Goal: Use online tool/utility: Utilize a website feature to perform a specific function

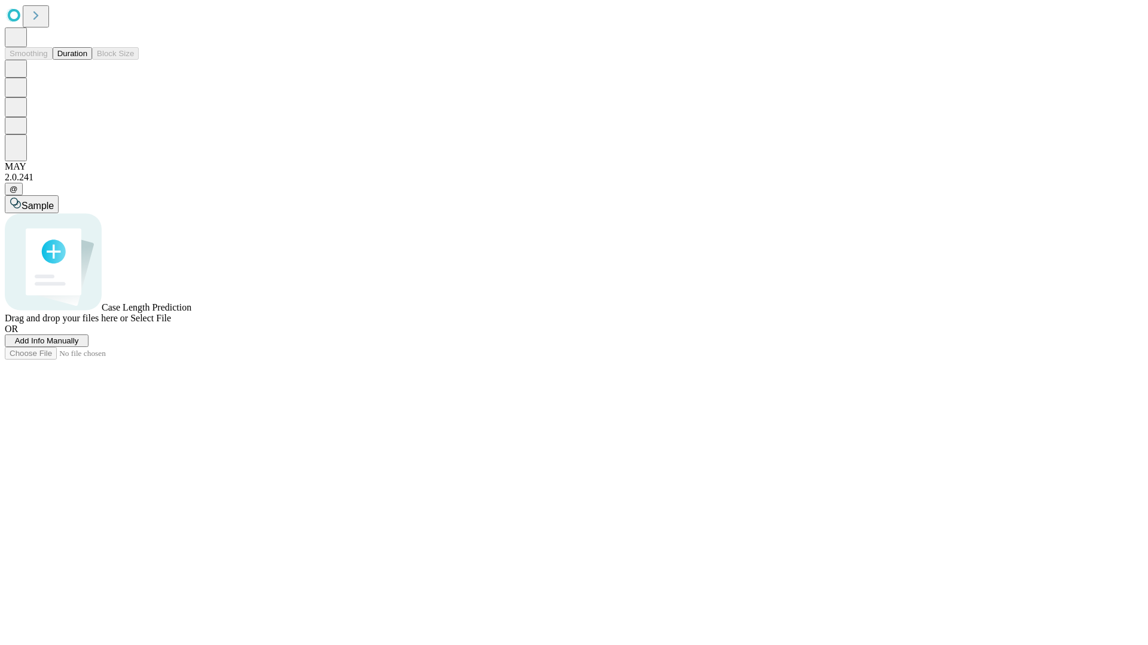
click at [87, 60] on button "Duration" at bounding box center [72, 53] width 39 height 13
click at [79, 345] on span "Add Info Manually" at bounding box center [47, 340] width 64 height 9
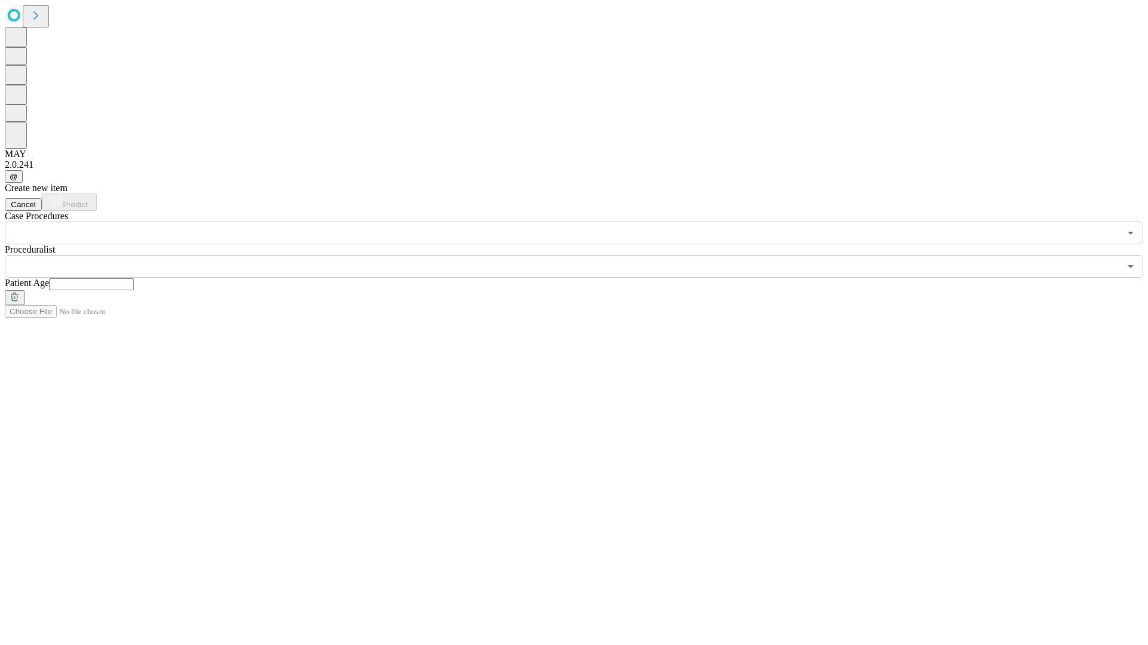
click at [134, 279] on input "text" at bounding box center [91, 285] width 85 height 12
type input "**"
click at [582, 255] on input "text" at bounding box center [562, 266] width 1115 height 23
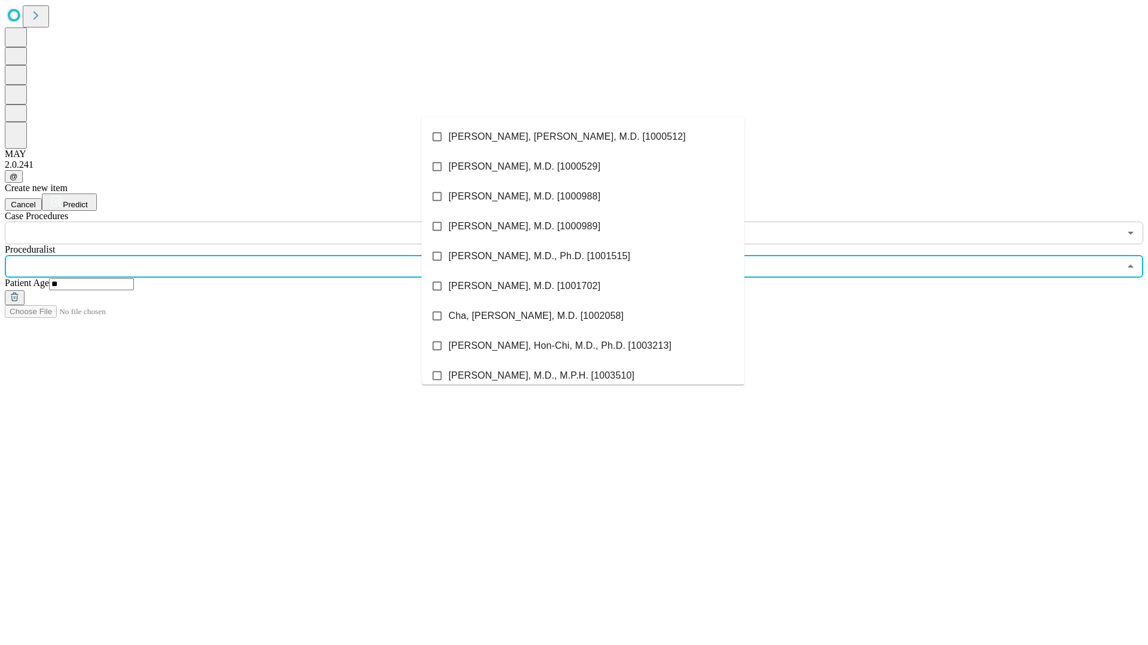
click at [583, 137] on li "[PERSON_NAME], [PERSON_NAME], M.D. [1000512]" at bounding box center [582, 137] width 323 height 30
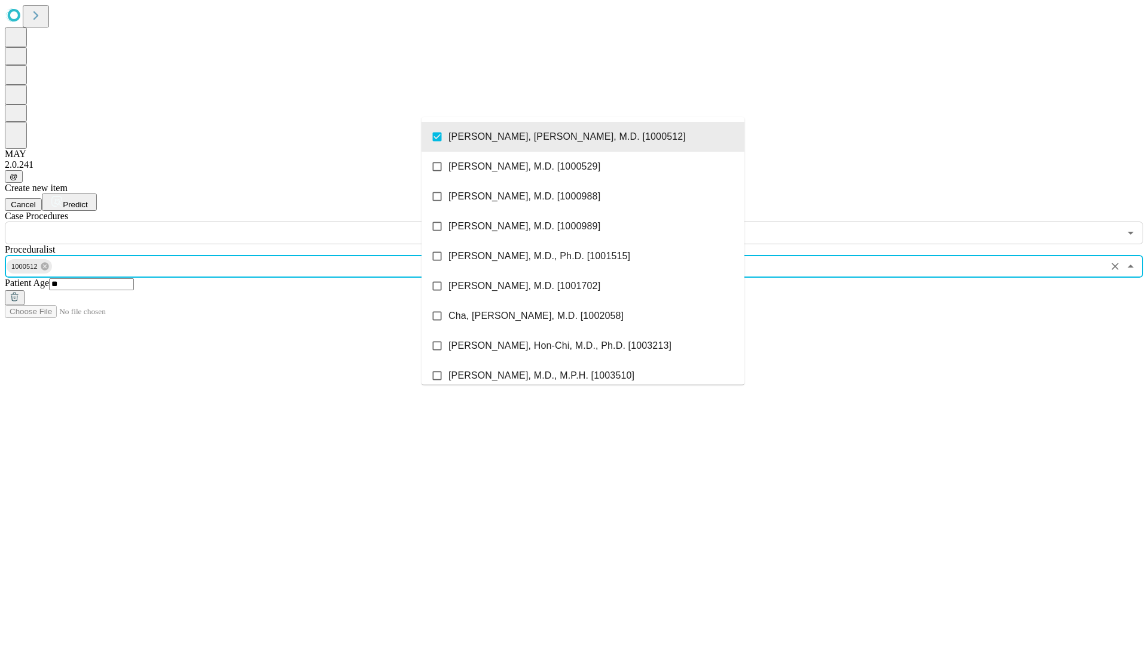
click at [251, 222] on input "text" at bounding box center [562, 233] width 1115 height 23
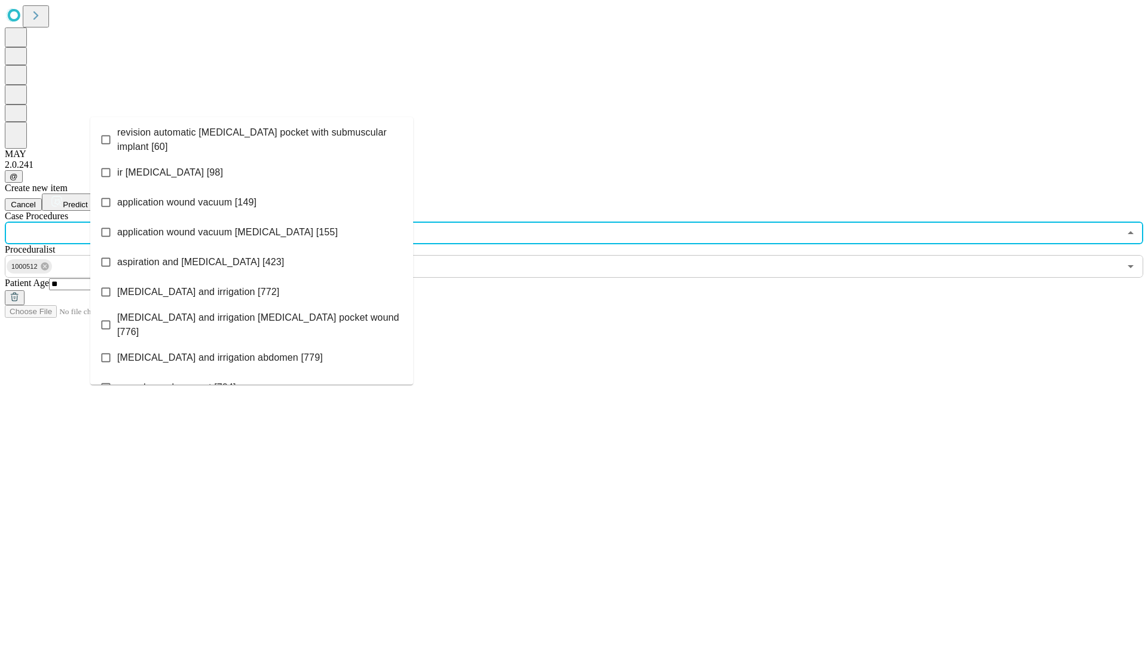
click at [252, 137] on span "revision automatic [MEDICAL_DATA] pocket with submuscular implant [60]" at bounding box center [260, 140] width 286 height 29
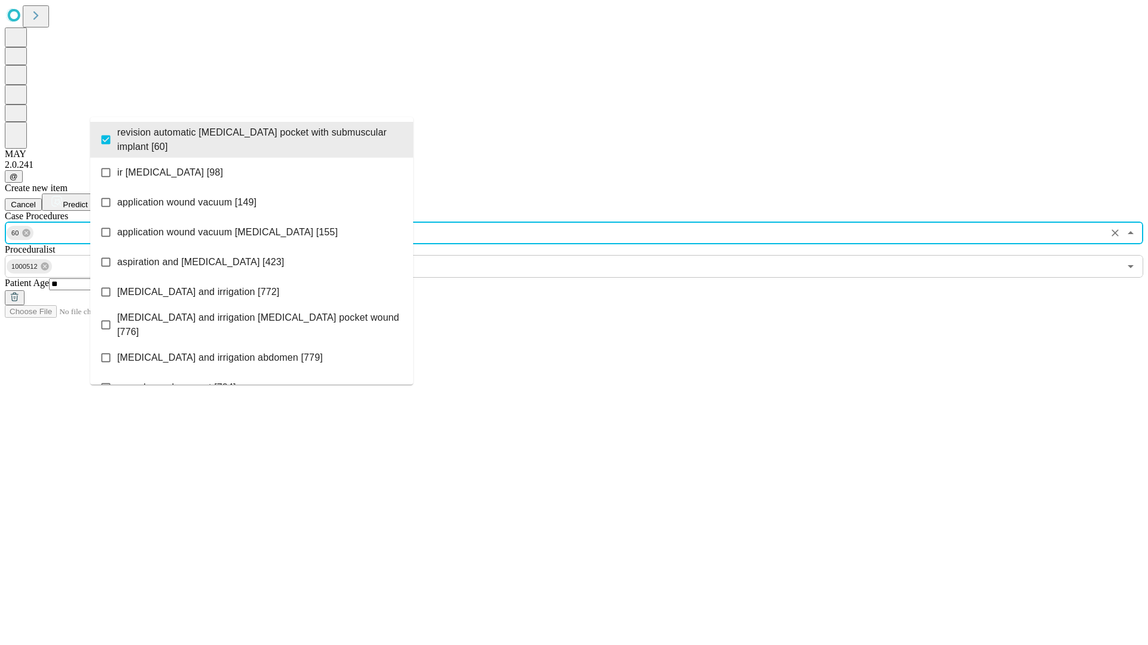
click at [87, 200] on span "Predict" at bounding box center [75, 204] width 25 height 9
